Goal: Navigation & Orientation: Go to known website

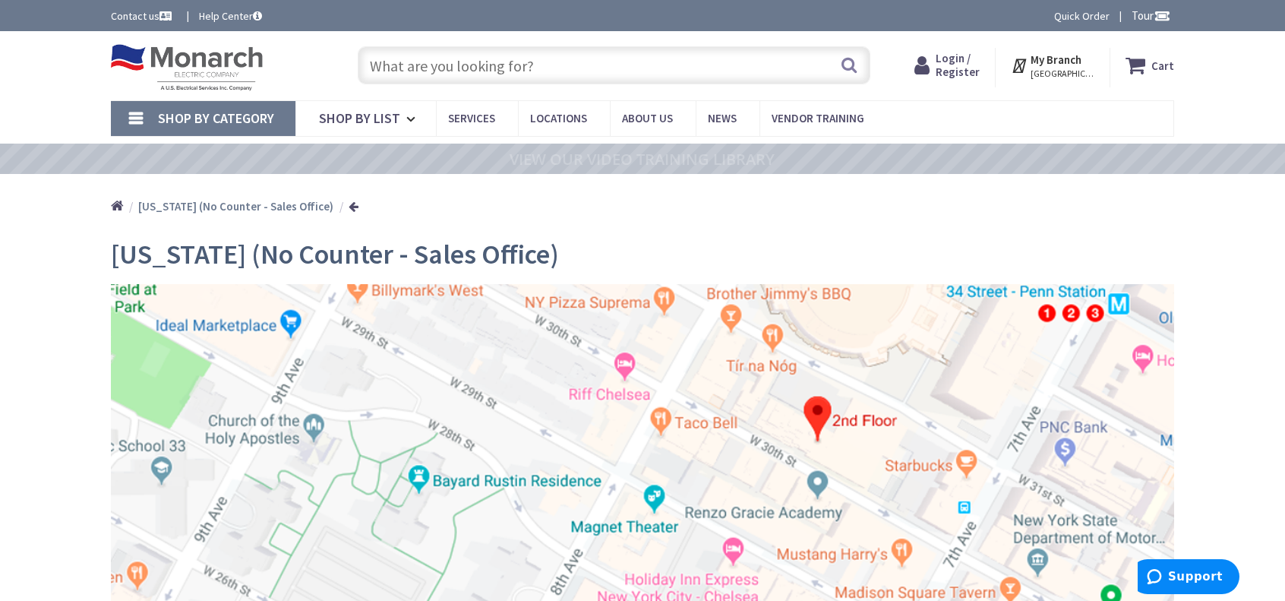
click at [196, 66] on img at bounding box center [187, 67] width 152 height 47
